Goal: Task Accomplishment & Management: Use online tool/utility

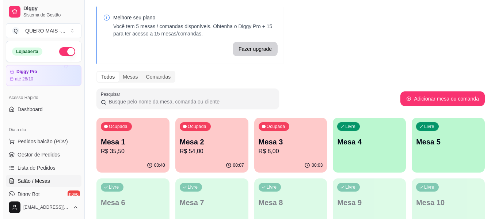
scroll to position [37, 0]
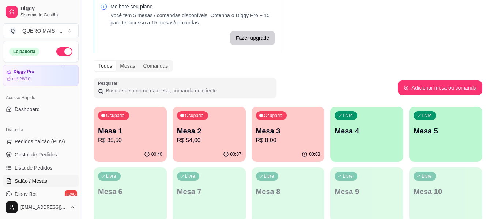
click at [106, 149] on div "00:40" at bounding box center [130, 154] width 73 height 14
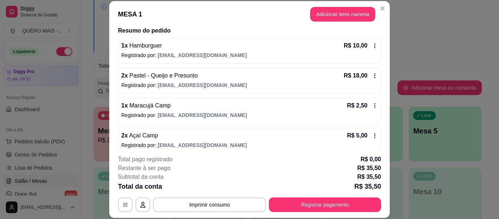
scroll to position [66, 0]
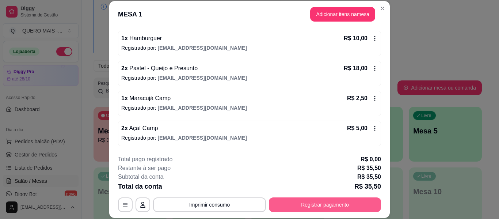
click at [305, 208] on button "Registrar pagamento" at bounding box center [325, 204] width 112 height 15
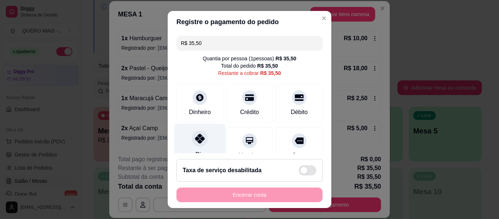
click at [199, 144] on div at bounding box center [200, 139] width 16 height 16
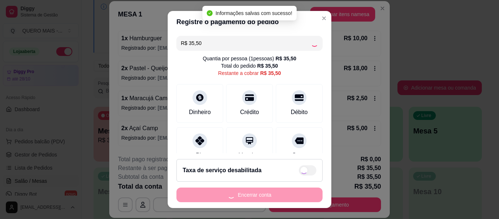
type input "R$ 0,00"
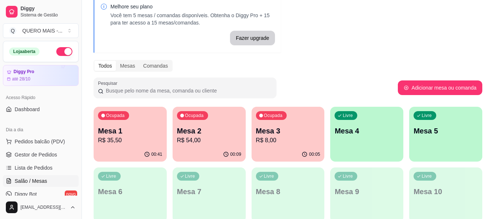
click at [204, 158] on div "00:09" at bounding box center [209, 154] width 73 height 14
click at [288, 147] on div "Ocupada Mesa 3 R$ 8,00" at bounding box center [288, 126] width 71 height 39
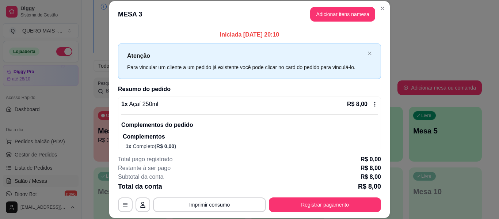
drag, startPoint x: 290, startPoint y: 11, endPoint x: 395, endPoint y: 18, distance: 105.5
click at [395, 18] on div "**********" at bounding box center [249, 109] width 499 height 219
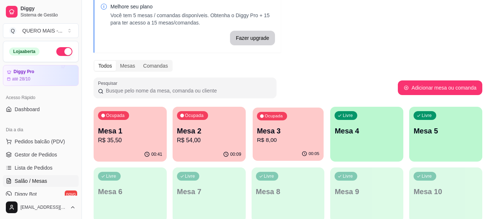
click at [284, 144] on p "R$ 8,00" at bounding box center [288, 140] width 63 height 8
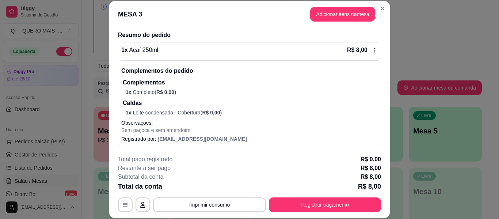
scroll to position [55, 0]
click at [372, 50] on icon at bounding box center [375, 49] width 6 height 6
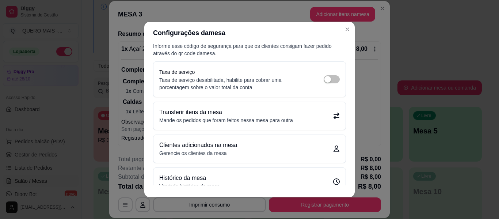
scroll to position [28, 0]
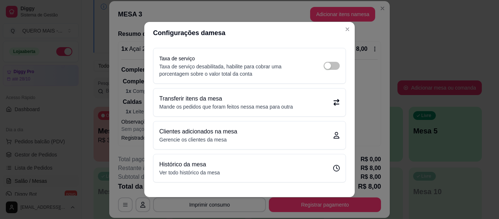
click at [320, 111] on div "Transferir itens da mesa Mande os pedidos que foram feitos nessa mesa para outra" at bounding box center [250, 102] width 192 height 28
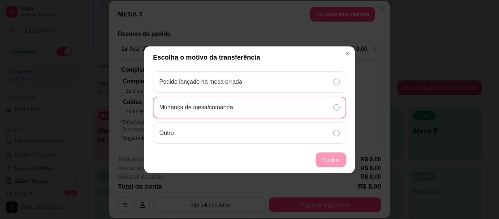
click at [197, 108] on p "Mudança de mesa/comanda" at bounding box center [196, 107] width 74 height 9
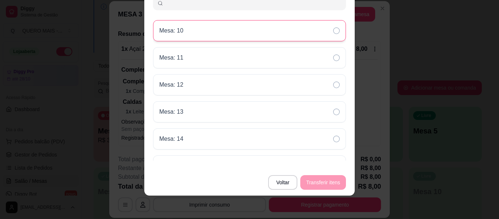
scroll to position [0, 0]
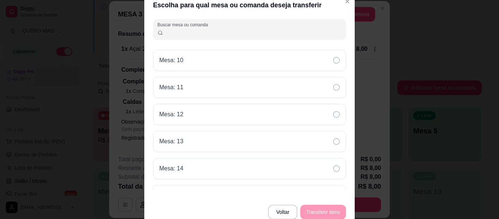
click at [218, 34] on input "Buscar mesa ou comanda" at bounding box center [252, 32] width 179 height 7
type input "1"
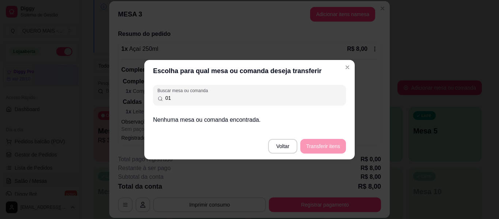
type input "01"
click at [318, 145] on footer "Voltar Transferir itens" at bounding box center [249, 146] width 211 height 26
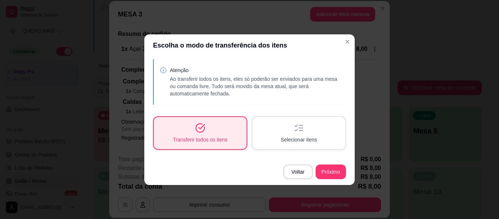
click at [328, 140] on div "Selecionar itens" at bounding box center [299, 133] width 93 height 32
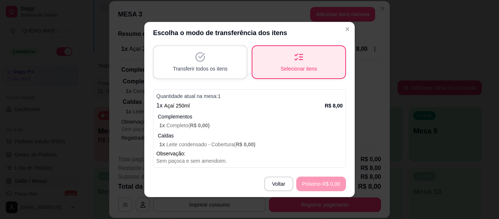
scroll to position [1, 0]
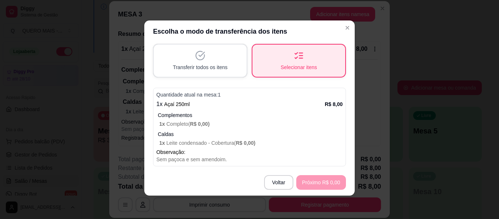
click at [200, 116] on p "Complementos" at bounding box center [250, 115] width 185 height 7
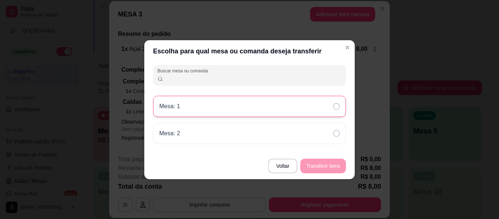
click at [248, 107] on div "Mesa: 1" at bounding box center [249, 106] width 193 height 21
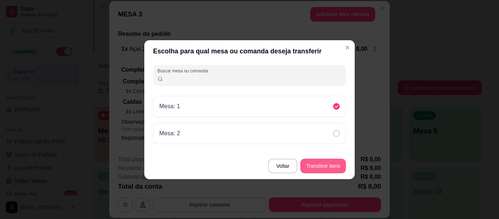
click at [333, 166] on button "Transferir itens" at bounding box center [324, 166] width 46 height 15
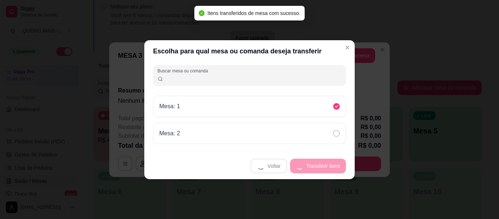
scroll to position [0, 0]
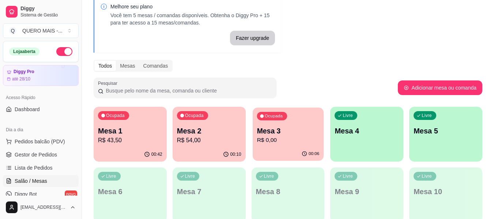
click at [285, 159] on div "00:06" at bounding box center [288, 154] width 71 height 14
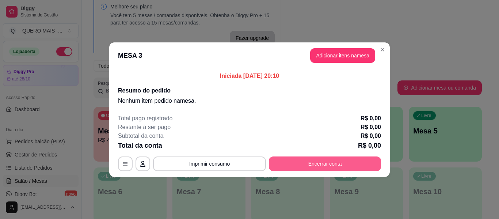
click at [313, 165] on button "Encerrar conta" at bounding box center [325, 163] width 112 height 15
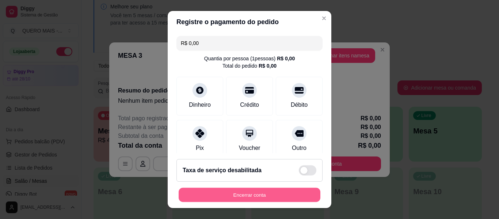
click at [291, 192] on button "Encerrar conta" at bounding box center [250, 195] width 142 height 14
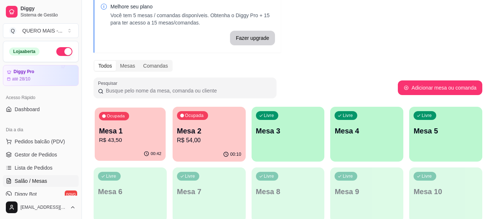
click at [116, 147] on div "Ocupada Mesa 1 R$ 43,50" at bounding box center [130, 126] width 71 height 39
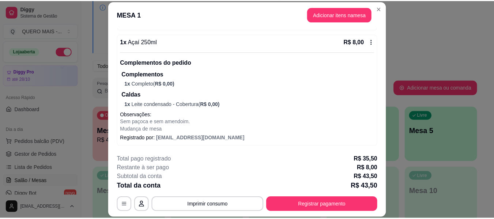
scroll to position [22, 0]
